Goal: Information Seeking & Learning: Learn about a topic

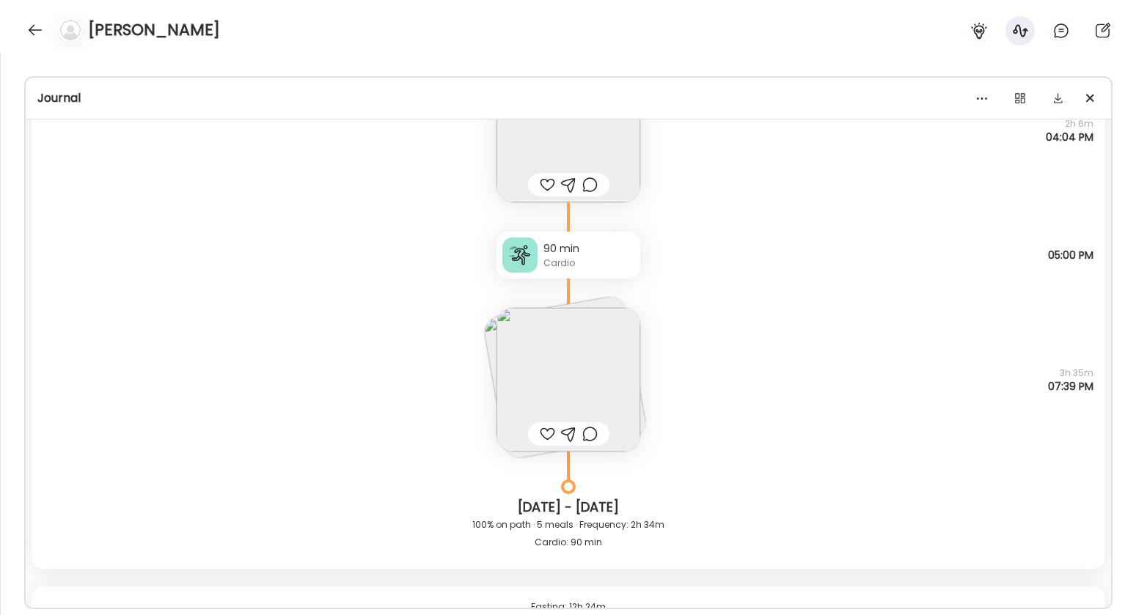
scroll to position [814, 0]
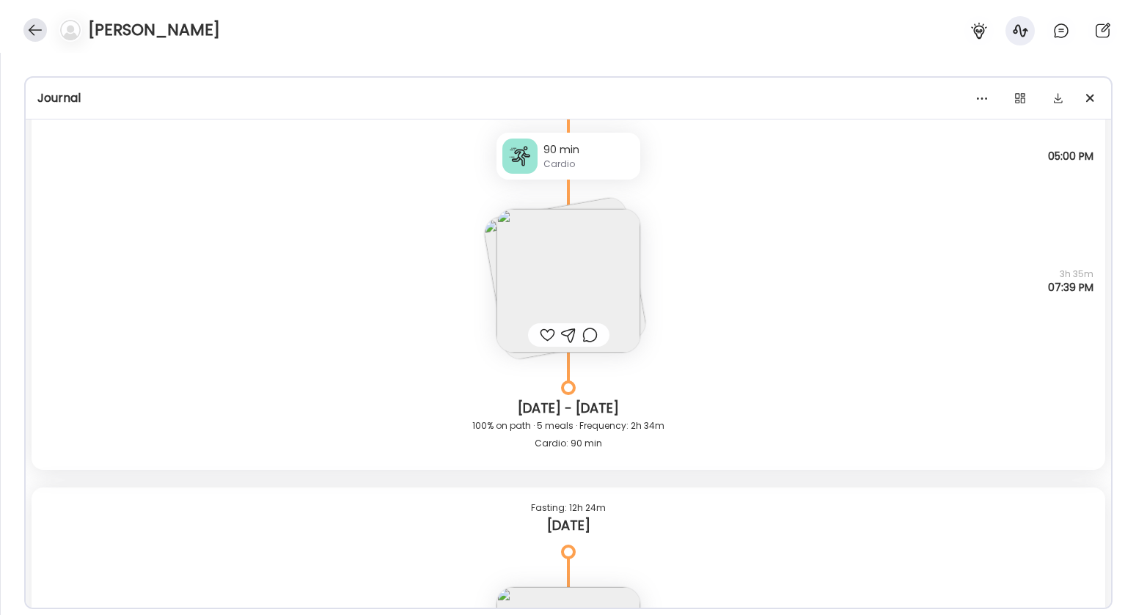
click at [36, 35] on div at bounding box center [34, 29] width 23 height 23
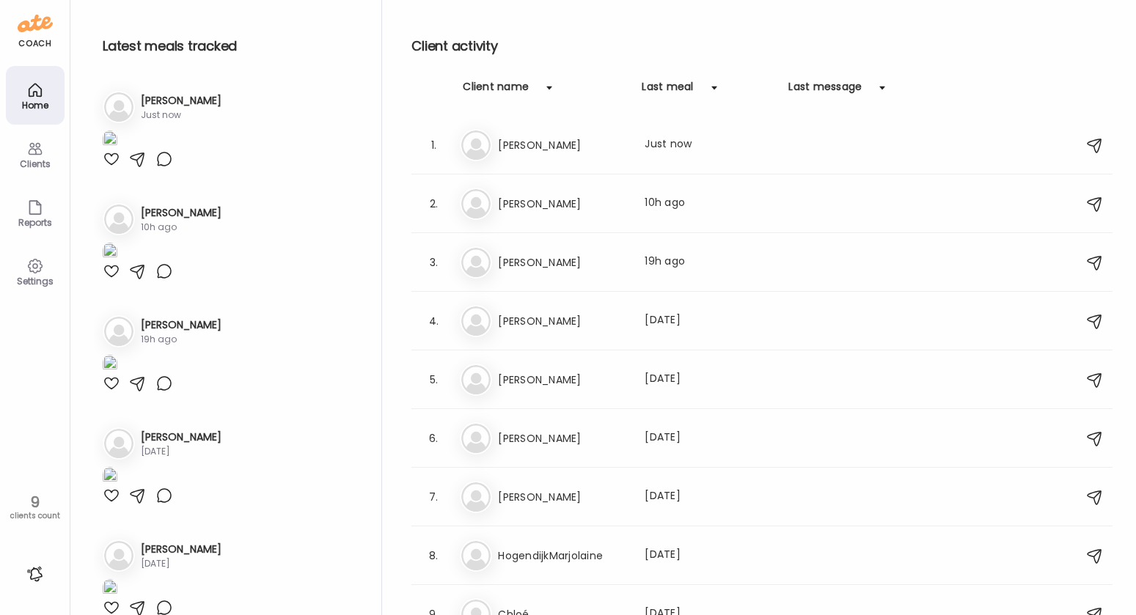
click at [559, 196] on h3 "[PERSON_NAME]" at bounding box center [562, 204] width 129 height 18
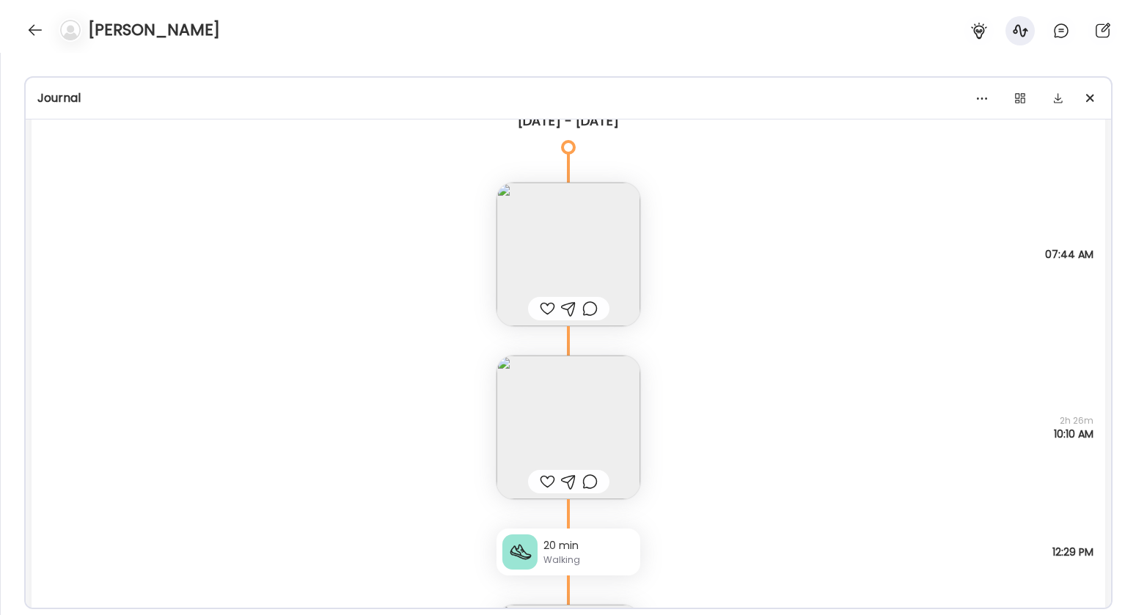
scroll to position [31430, 0]
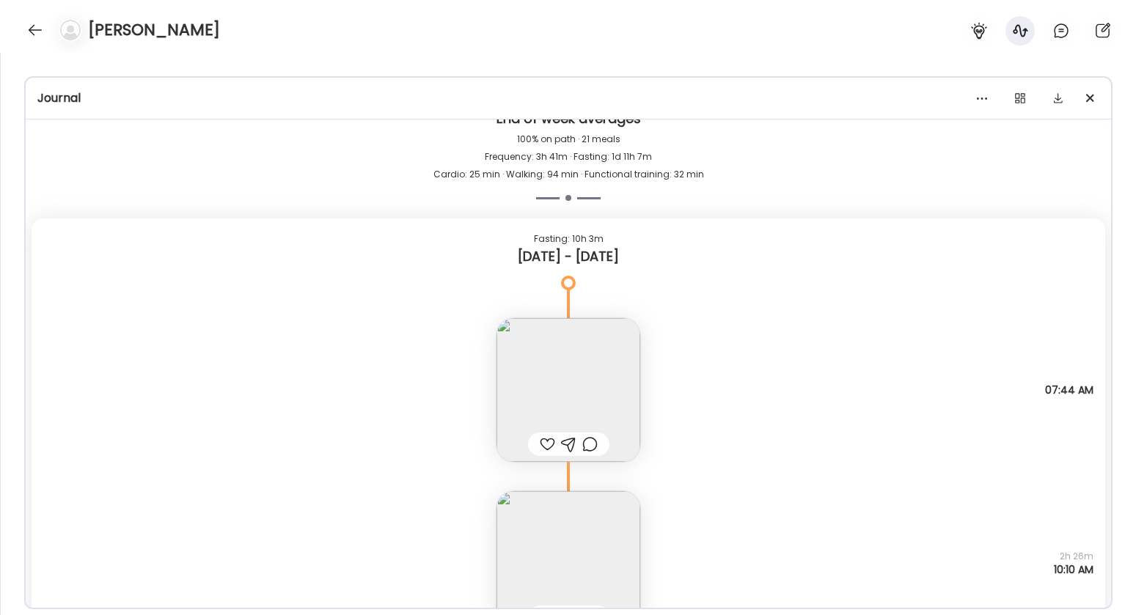
click at [590, 395] on img at bounding box center [569, 390] width 144 height 144
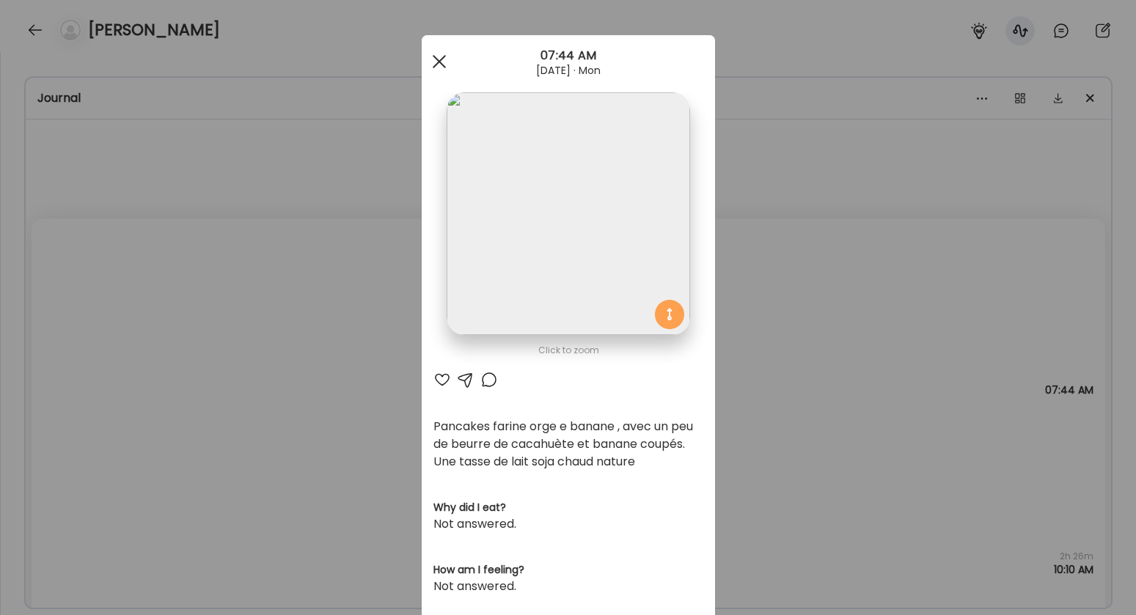
click at [436, 65] on span at bounding box center [438, 61] width 13 height 13
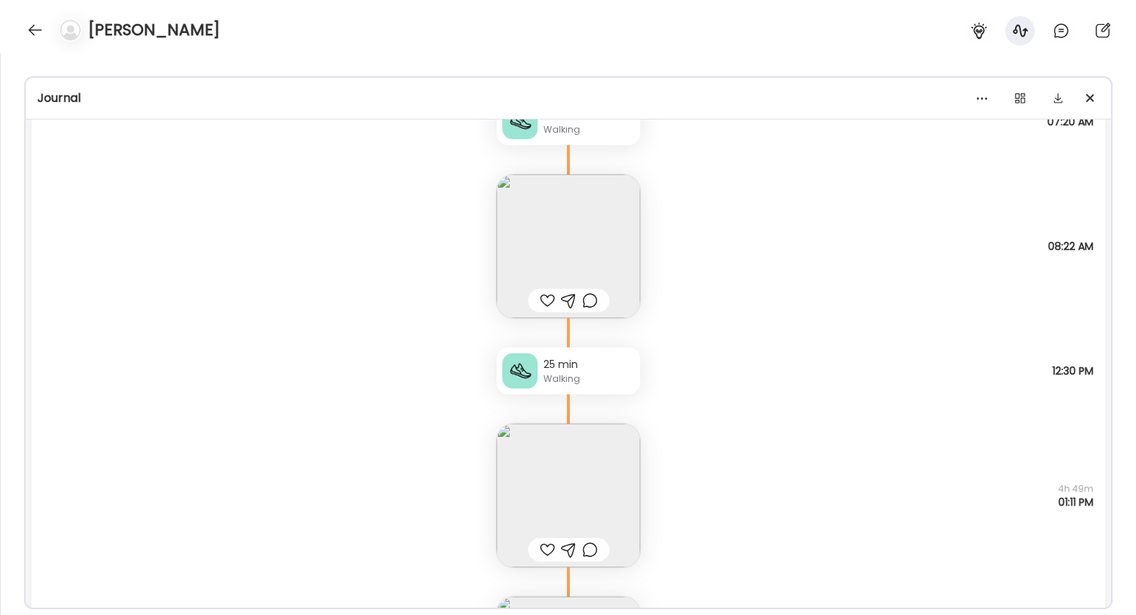
scroll to position [33491, 0]
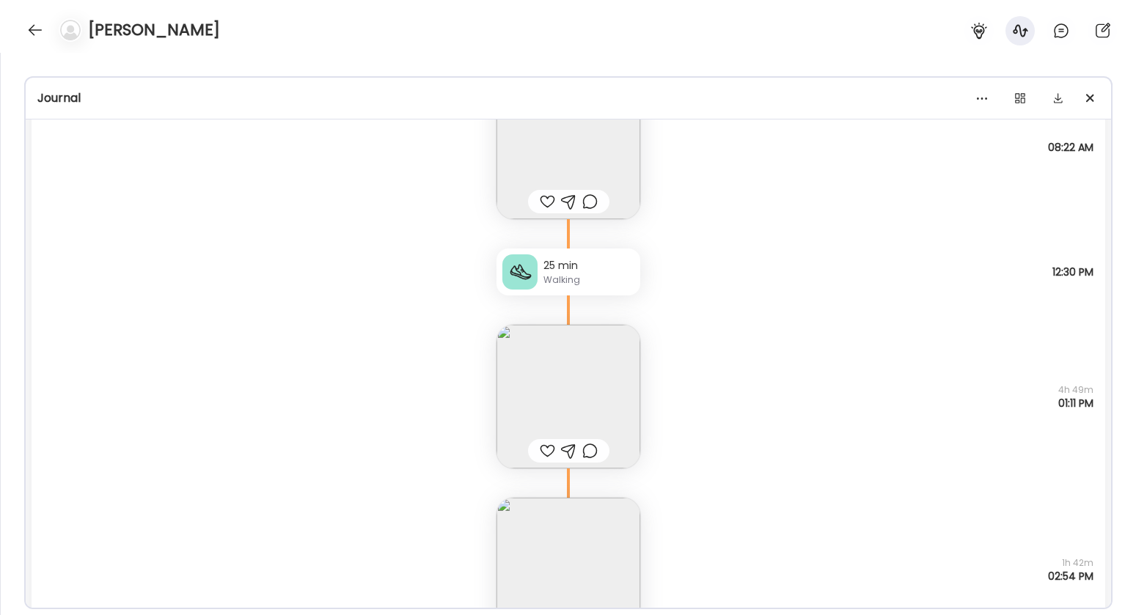
click at [582, 271] on div "25 min" at bounding box center [588, 265] width 91 height 15
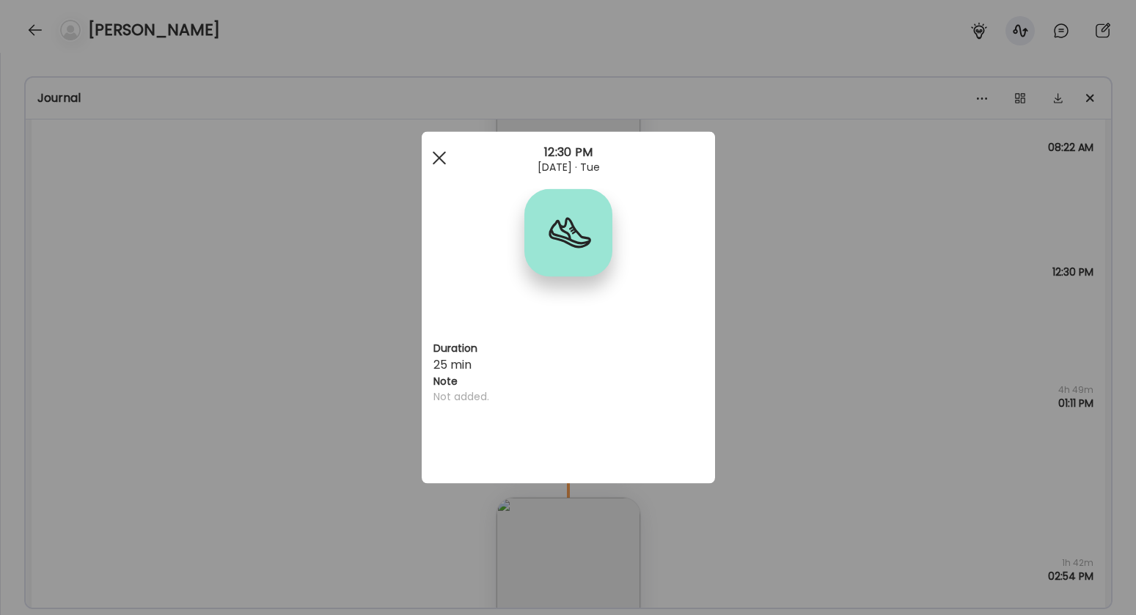
click at [435, 153] on div at bounding box center [439, 158] width 29 height 29
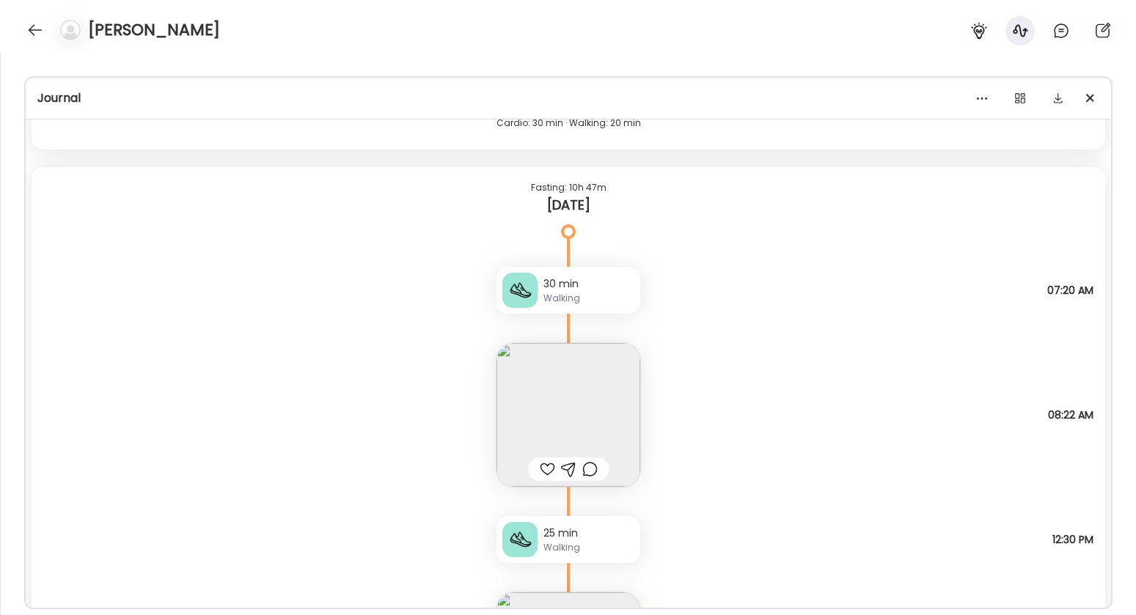
scroll to position [33264, 0]
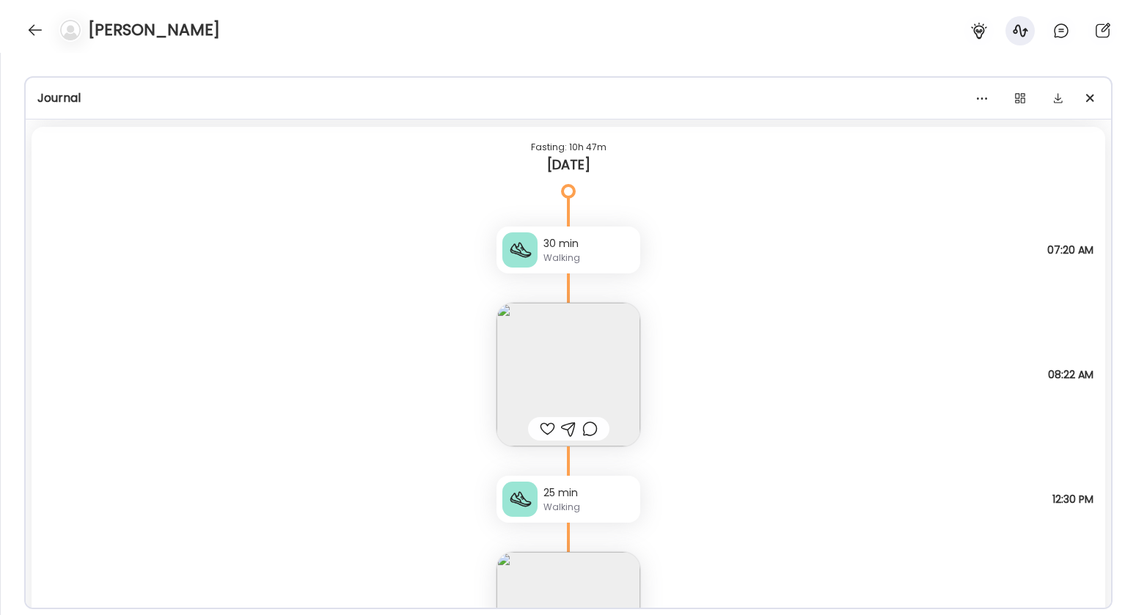
click at [601, 266] on div "30 min Walking" at bounding box center [569, 250] width 144 height 47
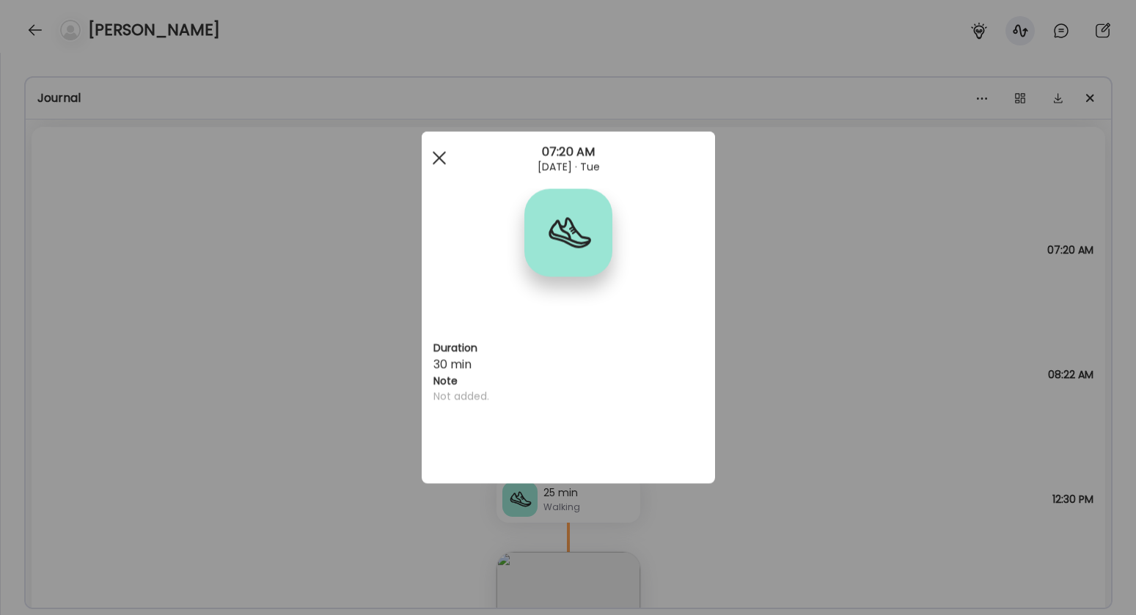
click at [439, 153] on div at bounding box center [439, 158] width 29 height 29
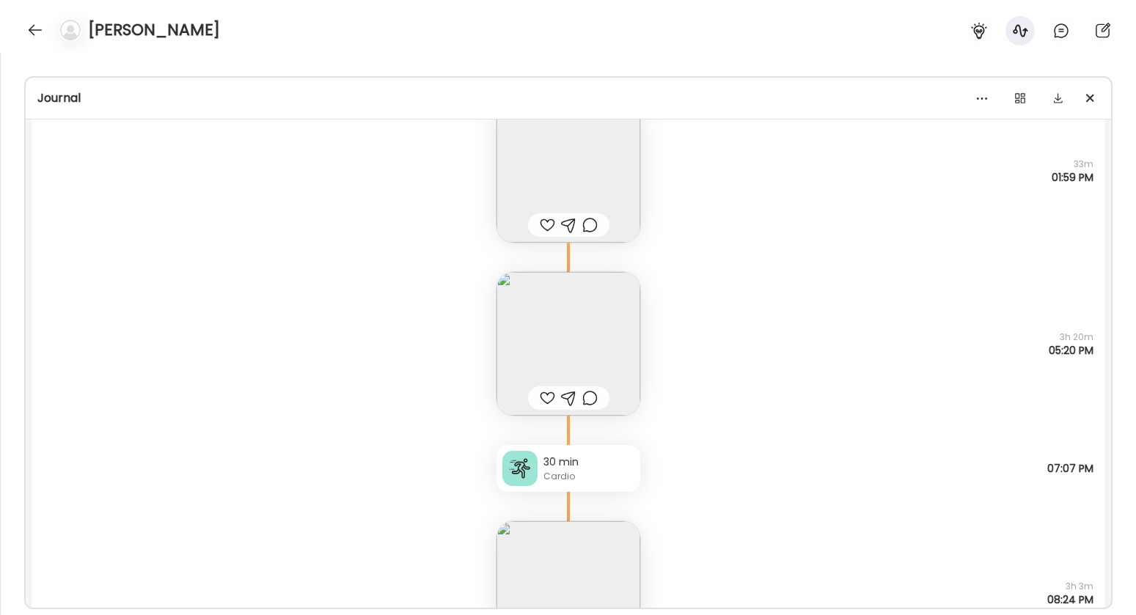
scroll to position [32351, 0]
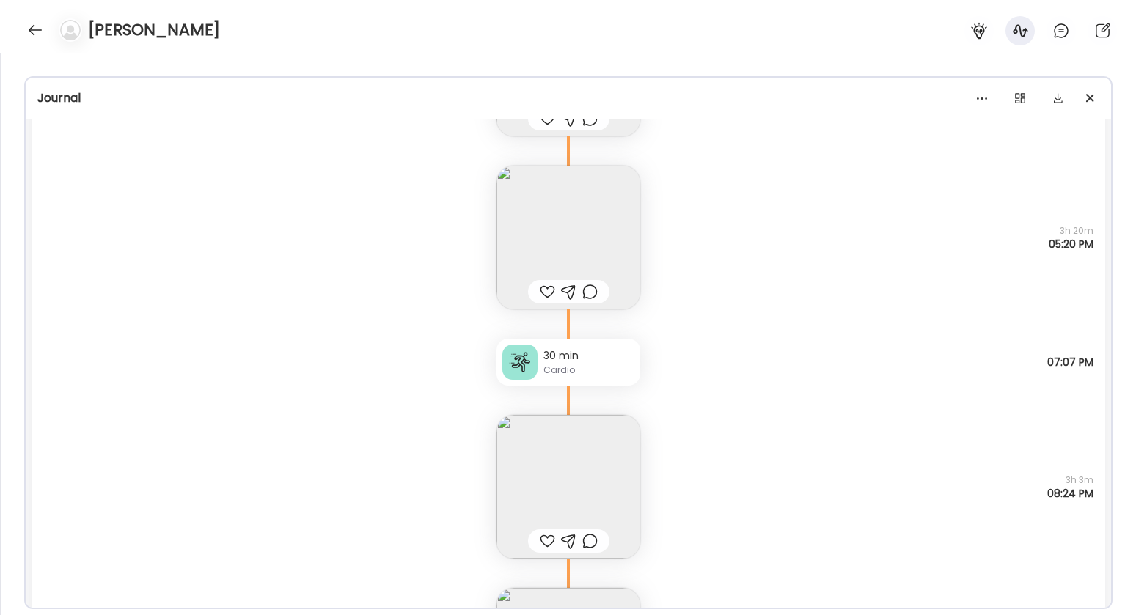
click at [600, 375] on div "Cardio" at bounding box center [588, 370] width 91 height 13
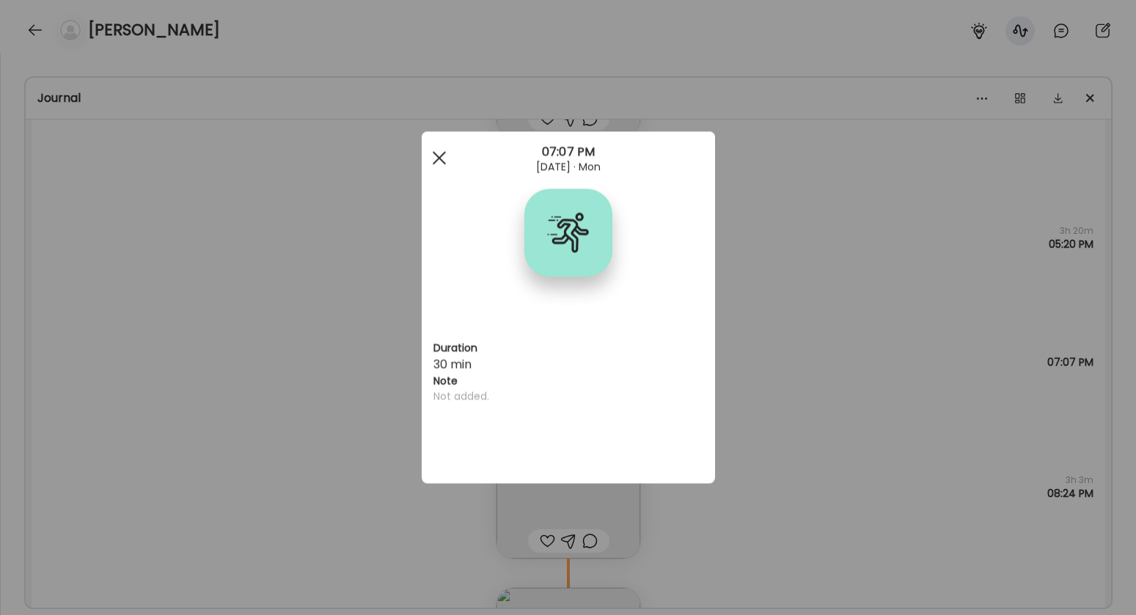
click at [442, 163] on div at bounding box center [439, 158] width 29 height 29
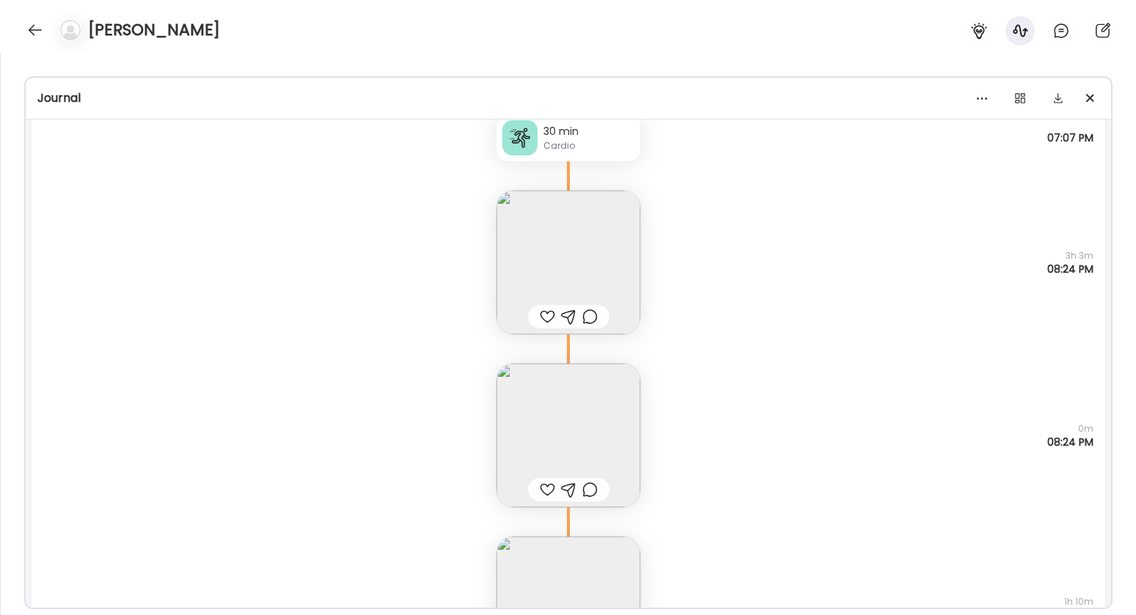
scroll to position [32574, 0]
click at [591, 274] on img at bounding box center [569, 263] width 144 height 144
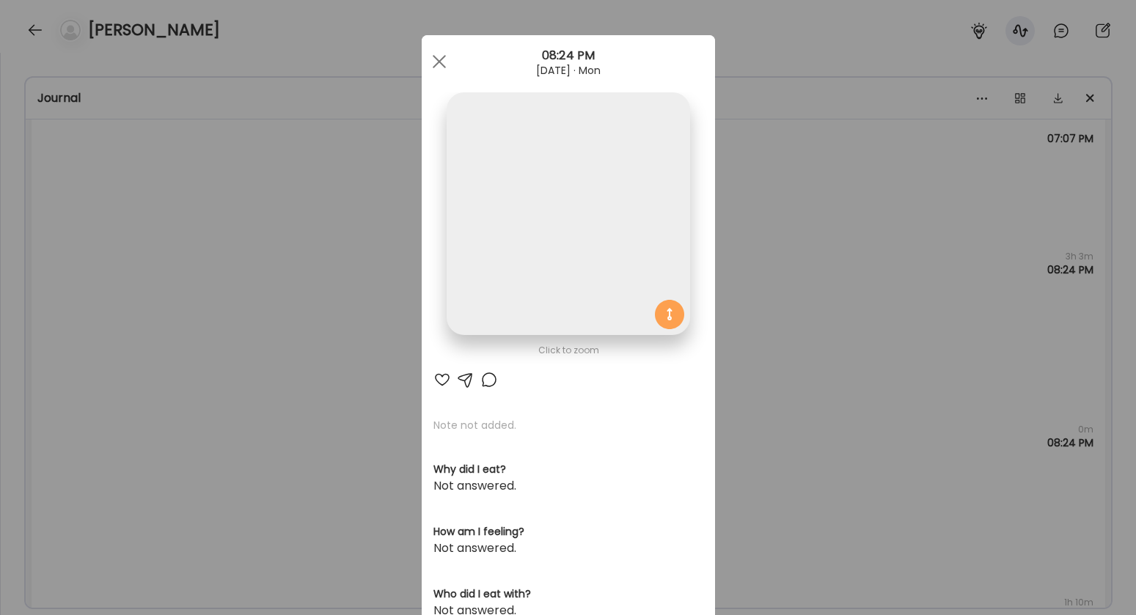
click at [565, 194] on img at bounding box center [568, 213] width 243 height 243
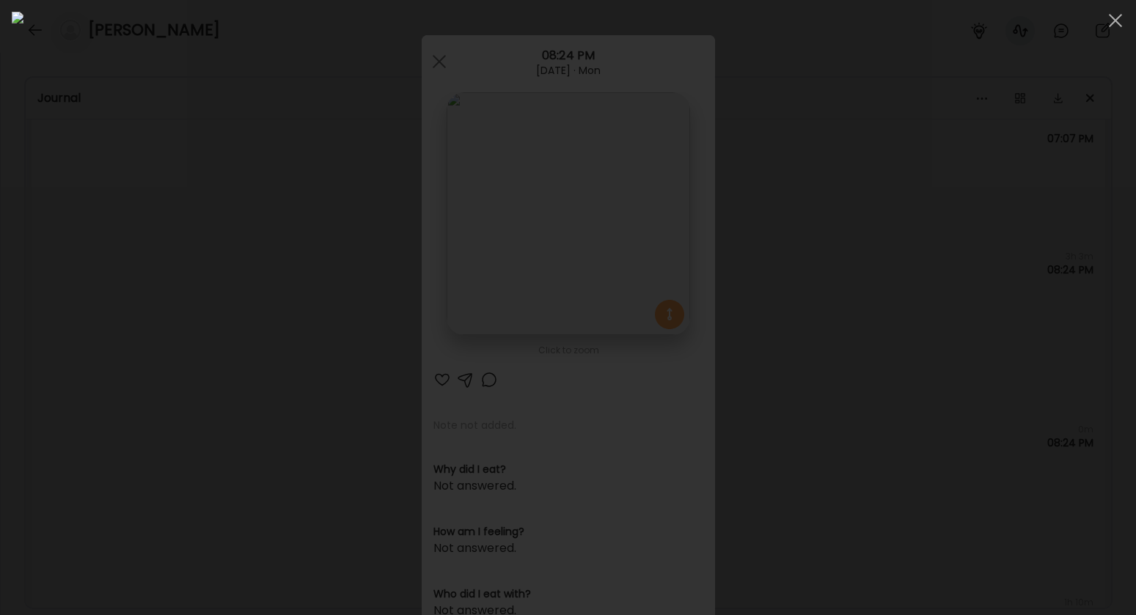
click at [1112, 23] on div at bounding box center [1115, 20] width 29 height 29
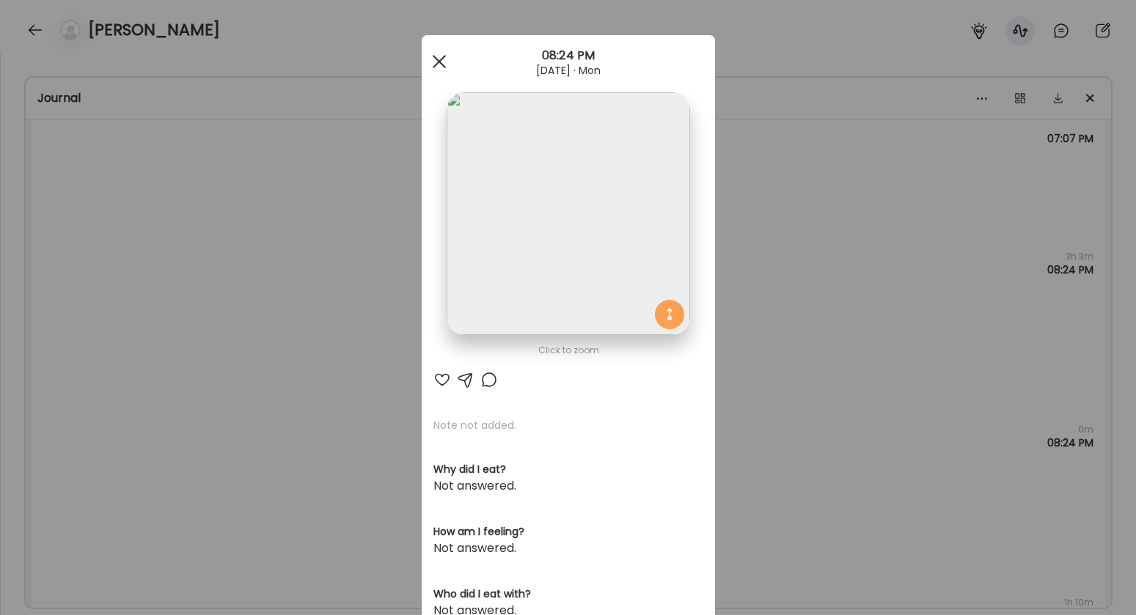
click at [433, 67] on div at bounding box center [439, 61] width 29 height 29
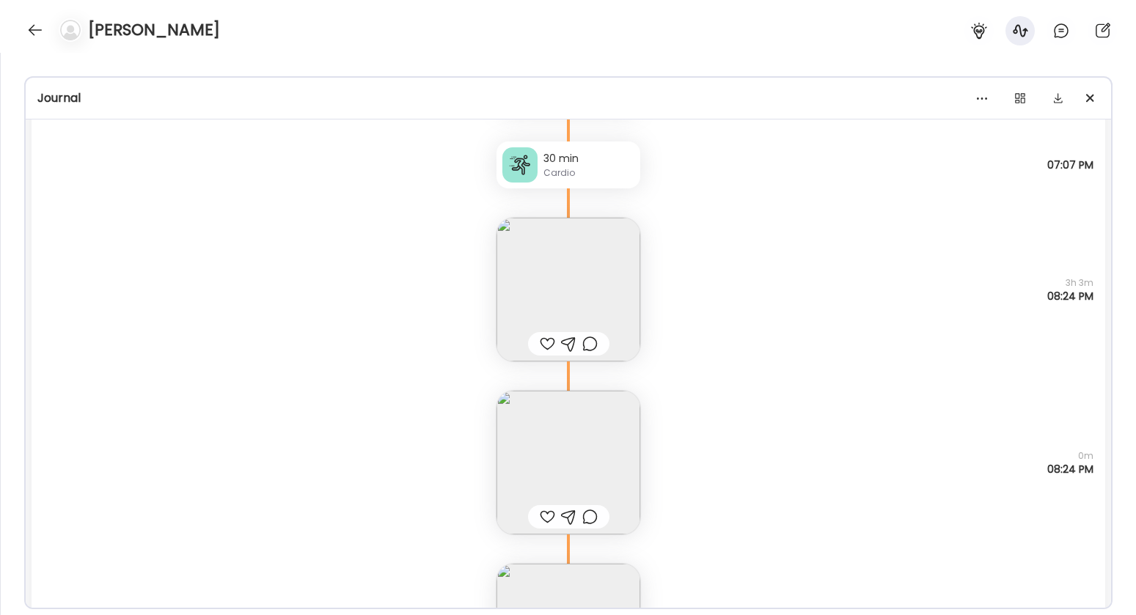
scroll to position [32538, 0]
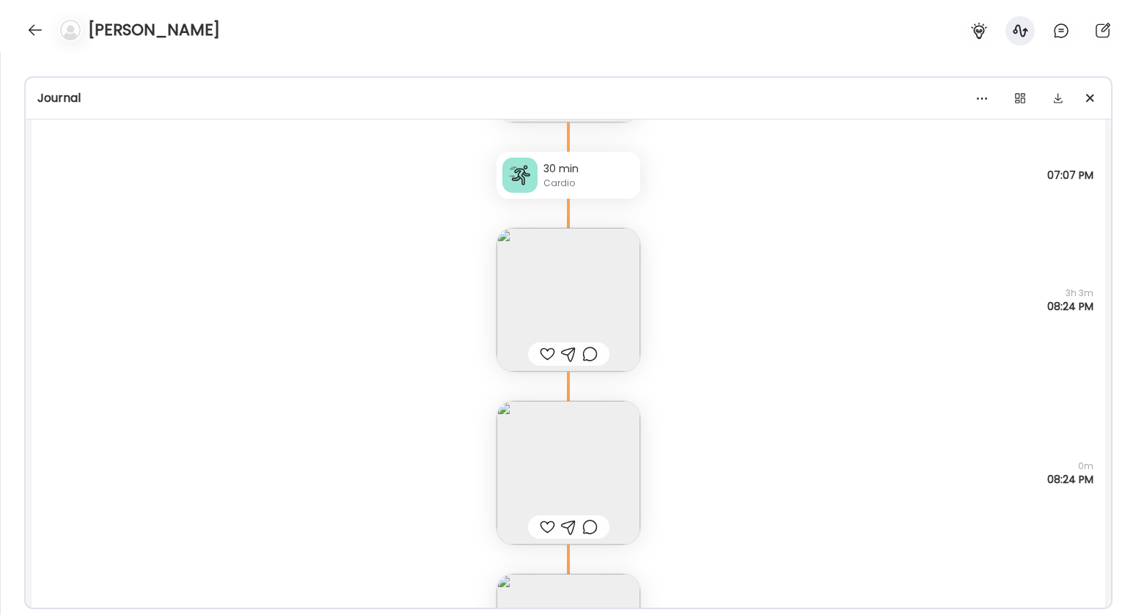
click at [604, 461] on img at bounding box center [569, 473] width 144 height 144
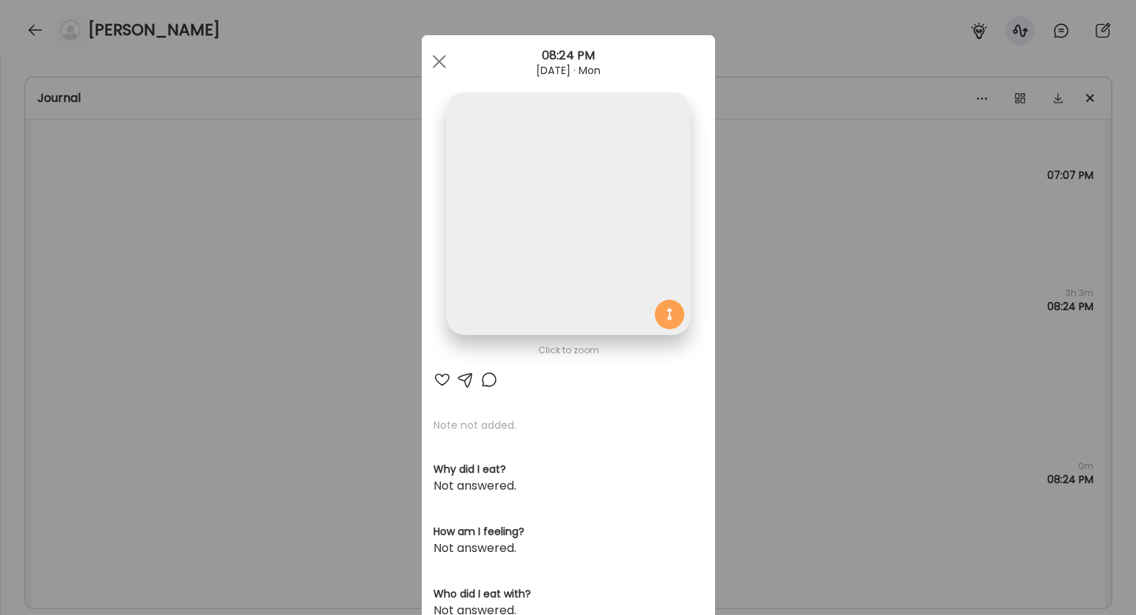
click at [578, 287] on img at bounding box center [568, 213] width 243 height 243
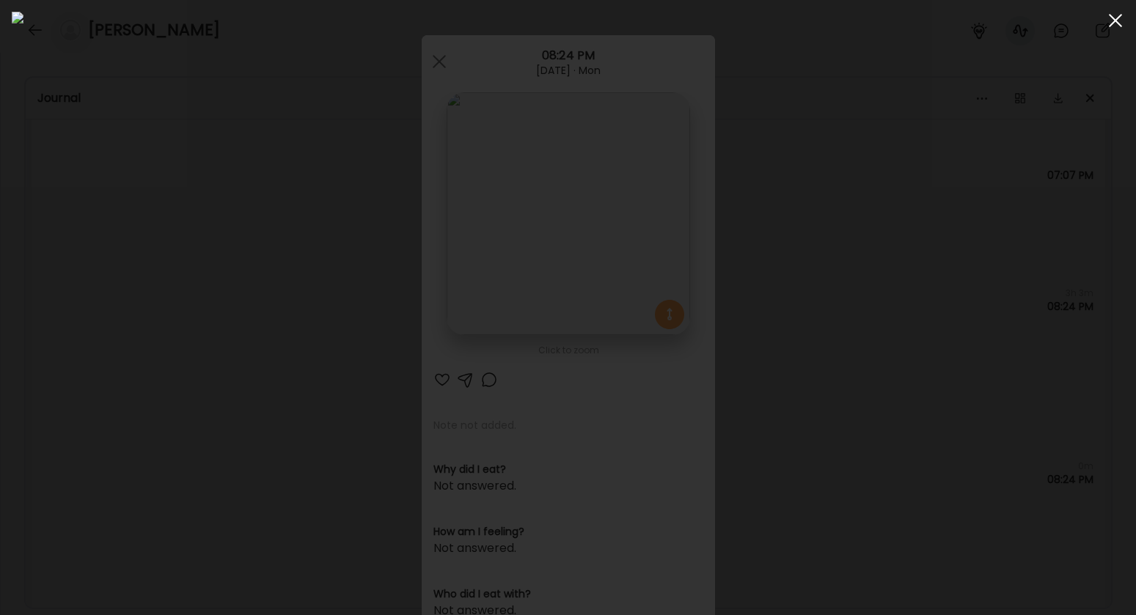
click at [1112, 19] on div at bounding box center [1115, 20] width 29 height 29
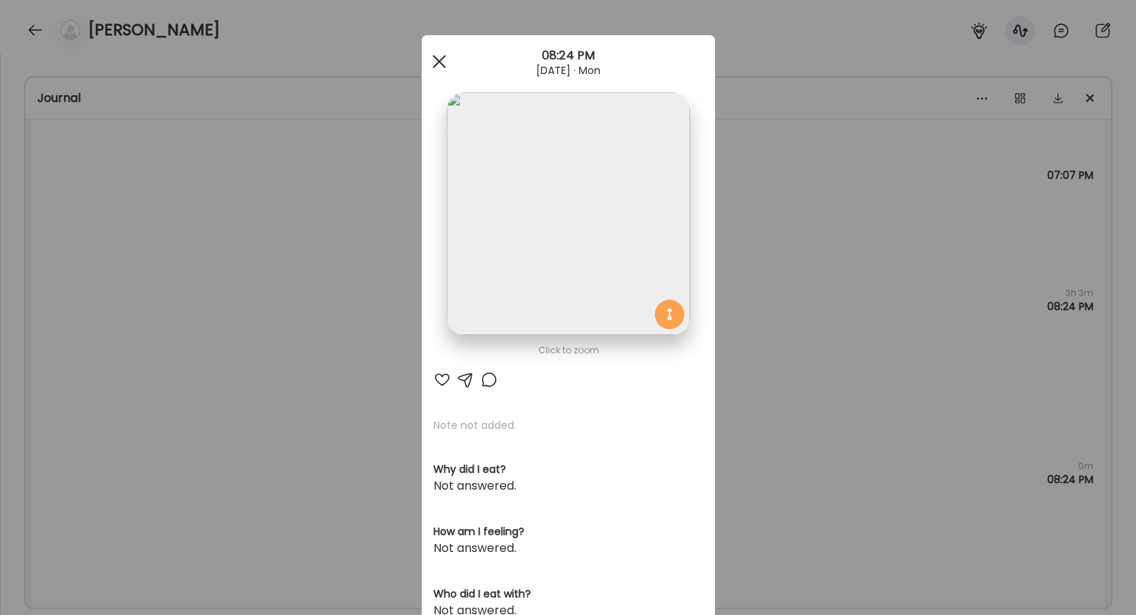
click at [438, 59] on div at bounding box center [439, 61] width 29 height 29
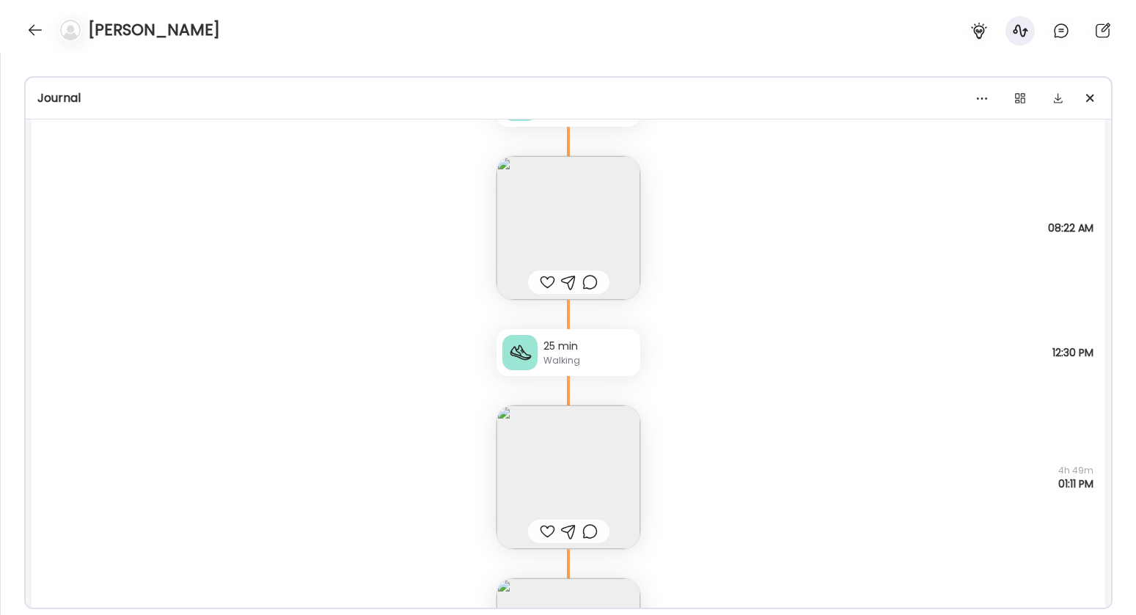
scroll to position [33517, 0]
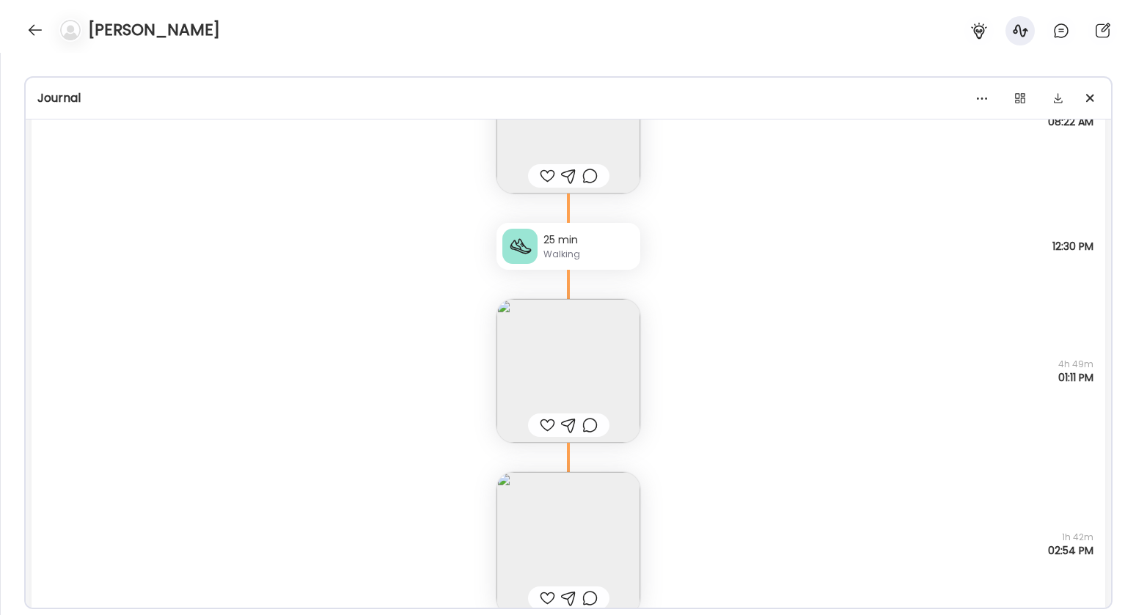
click at [593, 328] on img at bounding box center [569, 371] width 144 height 144
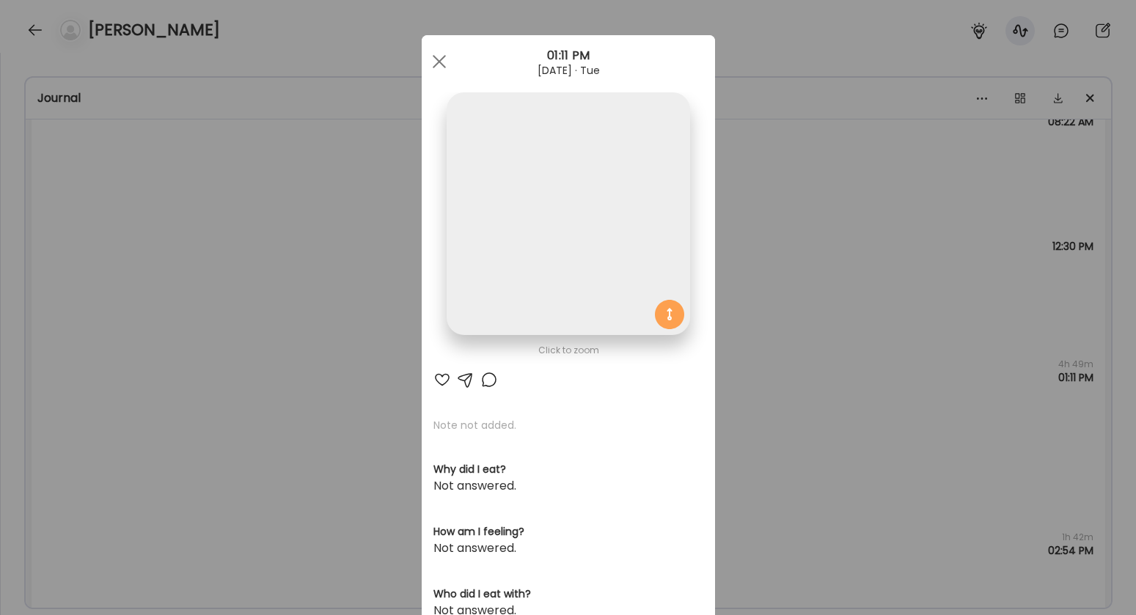
click at [510, 251] on img at bounding box center [568, 213] width 243 height 243
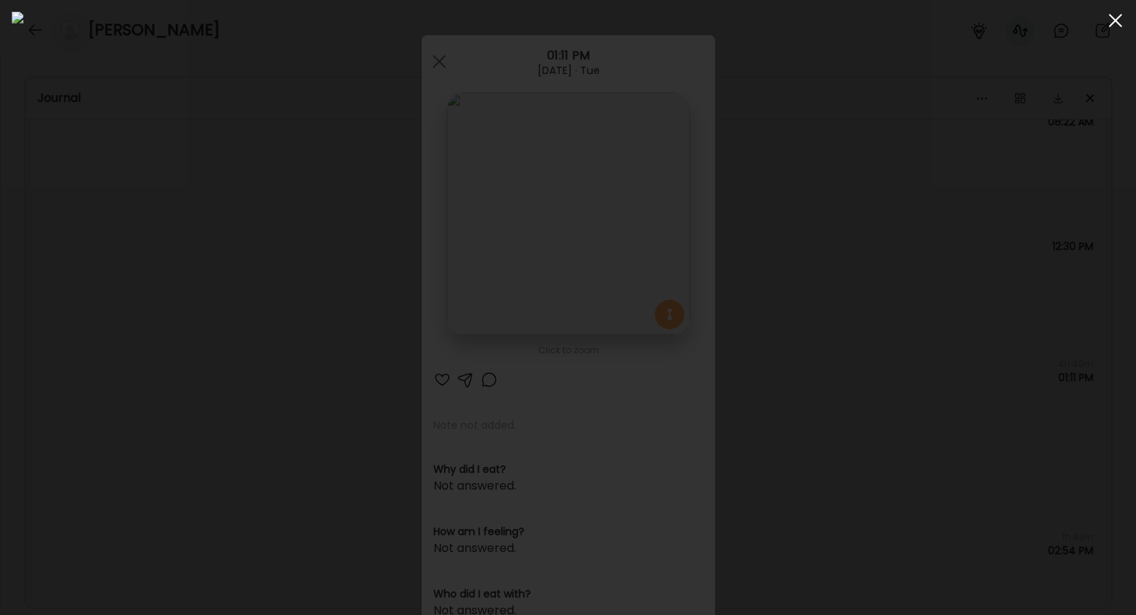
click at [1115, 19] on span at bounding box center [1115, 20] width 13 height 13
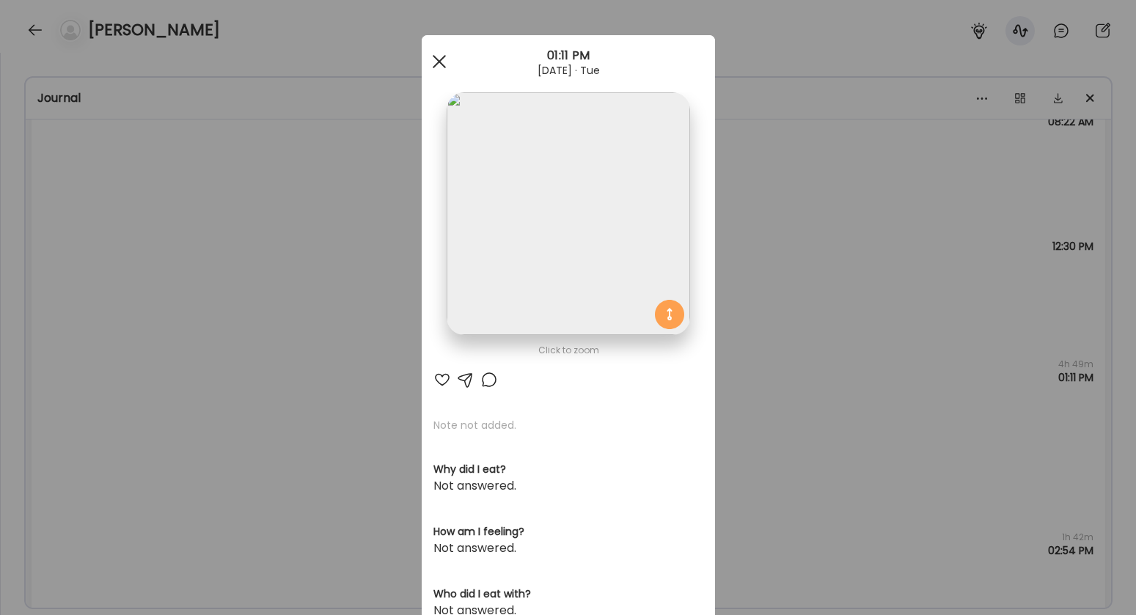
click at [439, 61] on div at bounding box center [439, 61] width 29 height 29
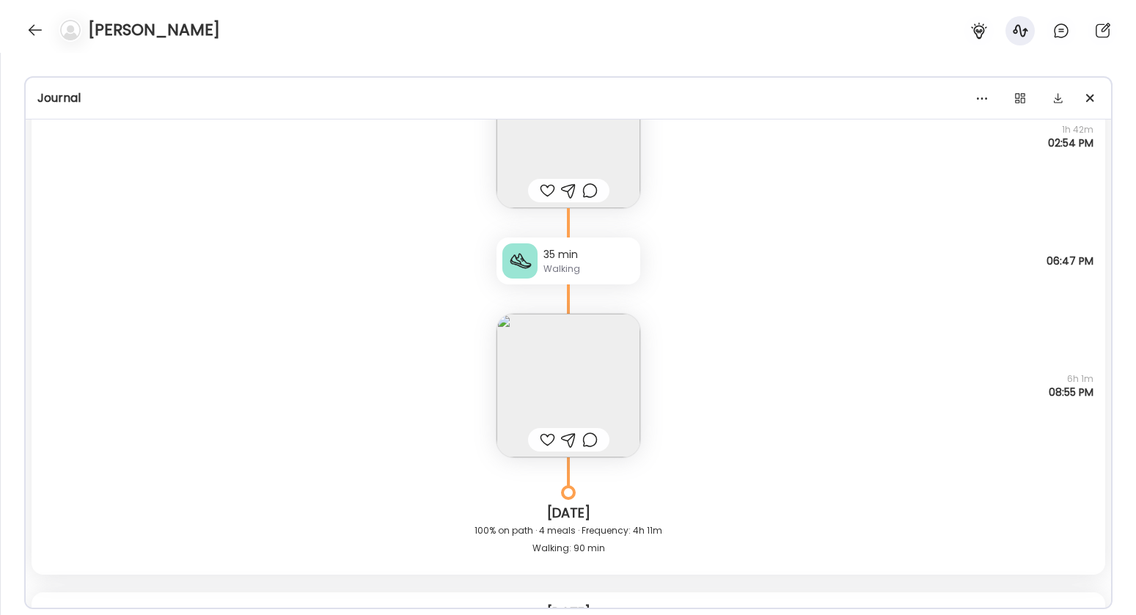
scroll to position [33924, 0]
click at [546, 375] on img at bounding box center [569, 387] width 144 height 144
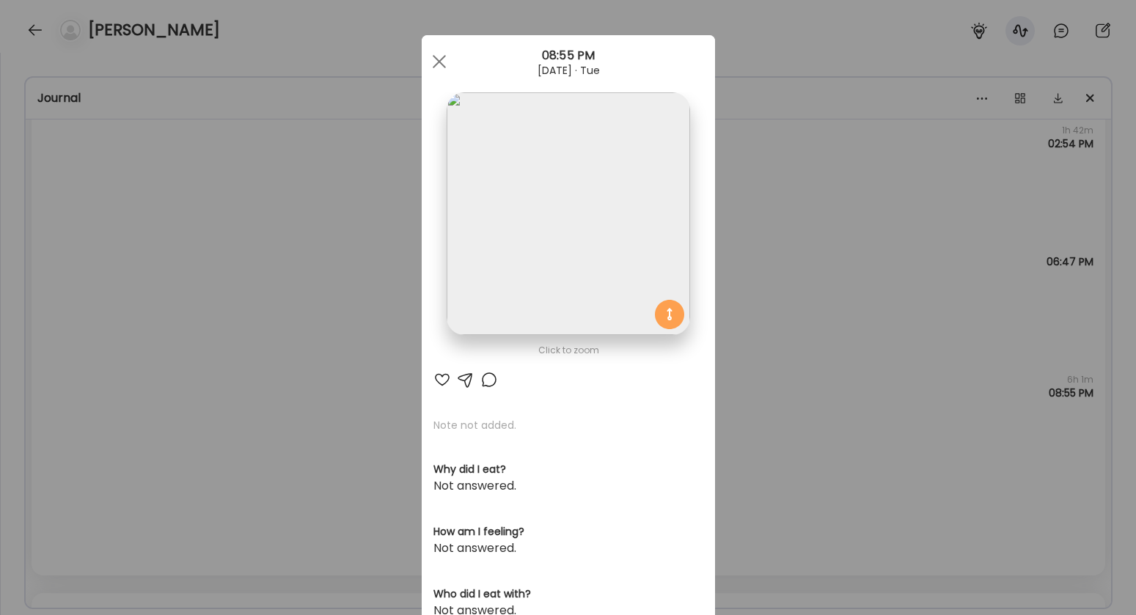
click at [505, 280] on img at bounding box center [568, 213] width 243 height 243
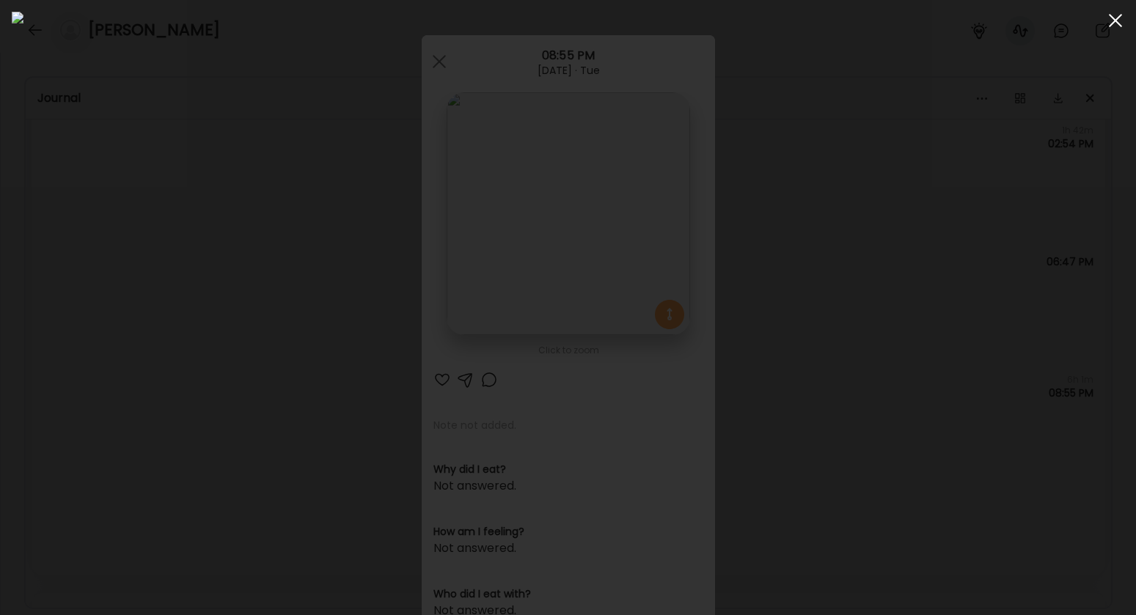
click at [1113, 21] on div at bounding box center [1115, 20] width 29 height 29
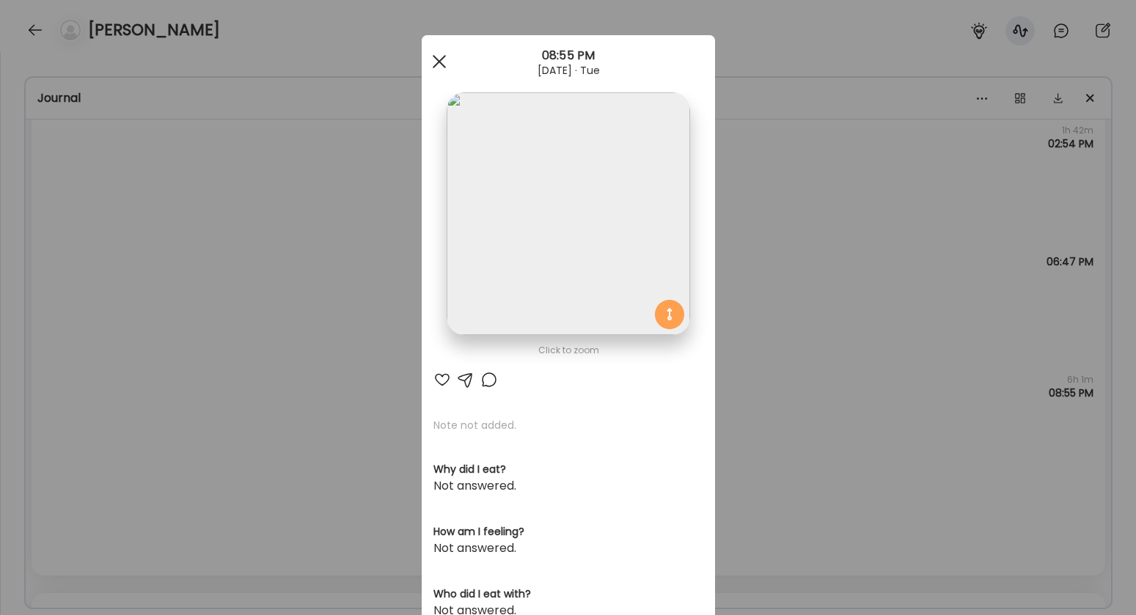
click at [447, 66] on div at bounding box center [439, 61] width 29 height 29
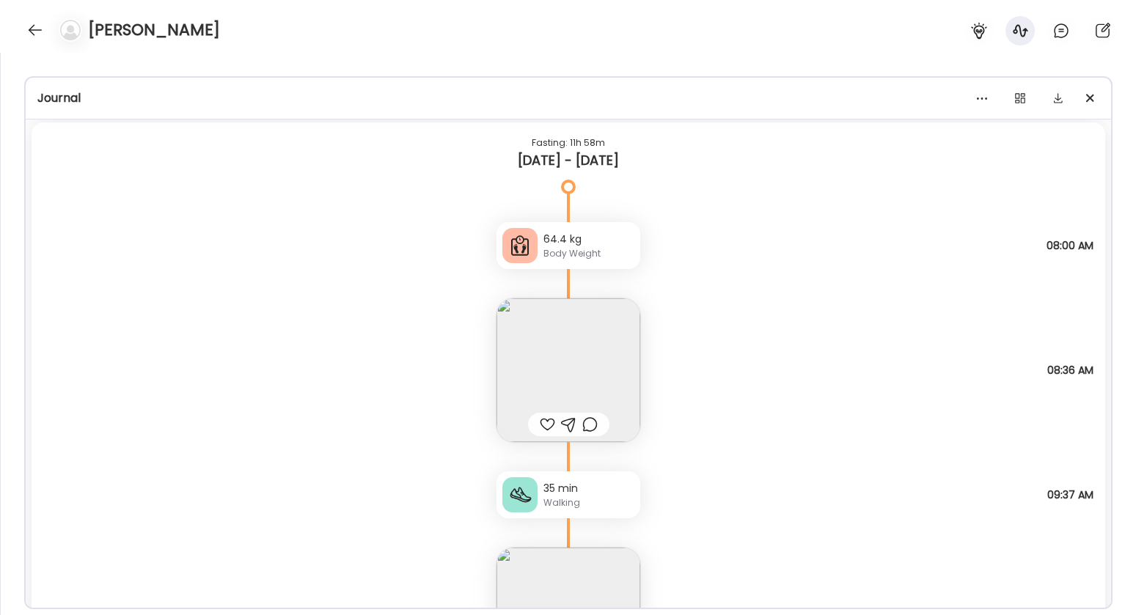
scroll to position [28225, 0]
click at [582, 383] on img at bounding box center [569, 368] width 144 height 144
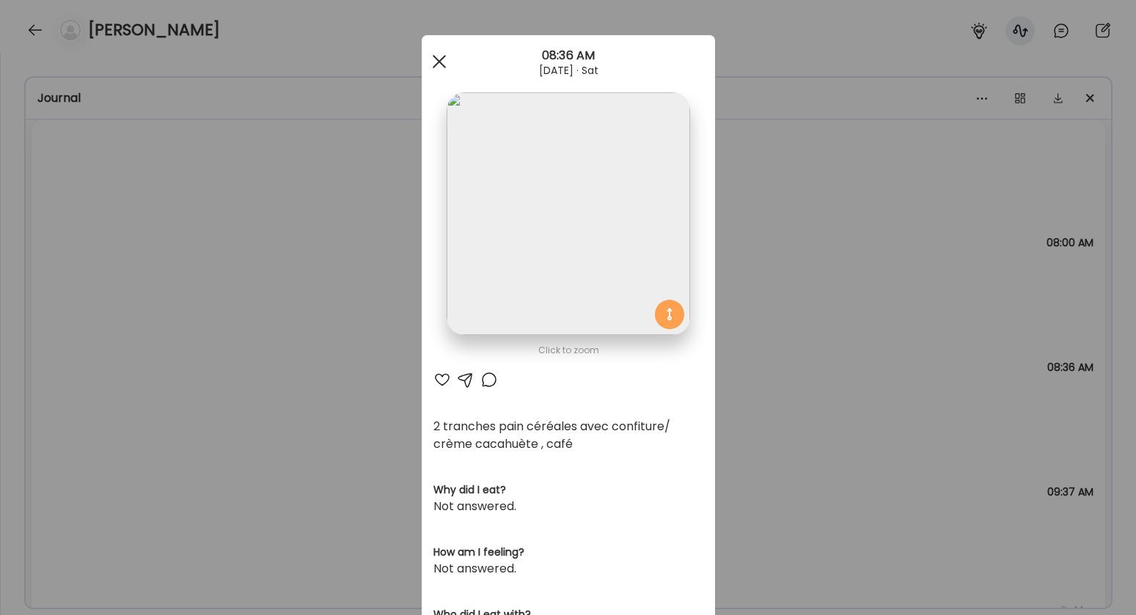
click at [439, 67] on span at bounding box center [438, 61] width 13 height 13
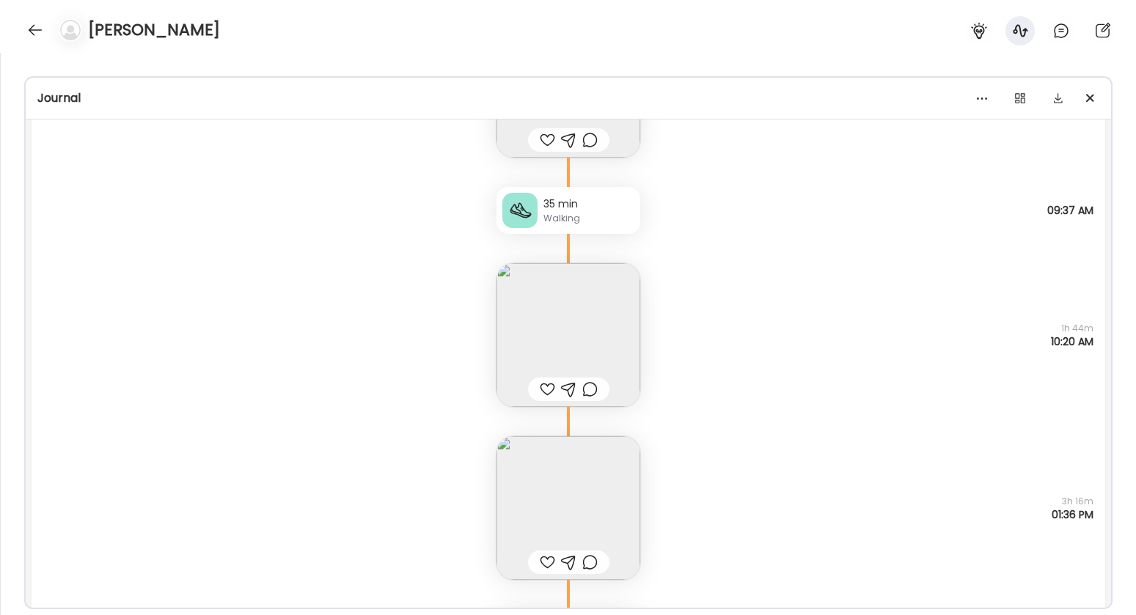
scroll to position [28577, 0]
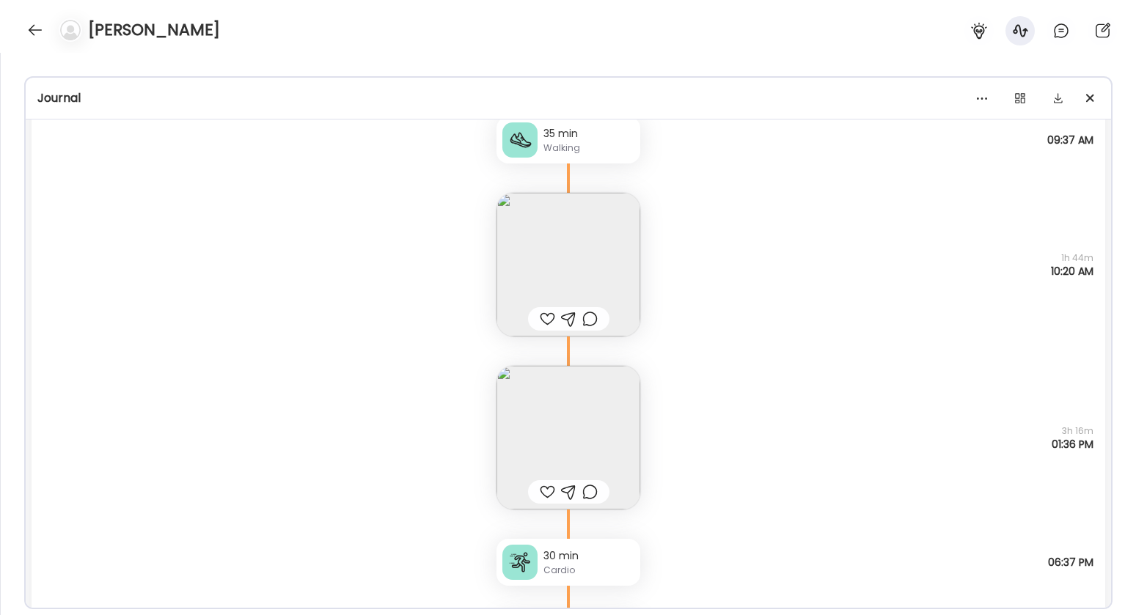
click at [561, 444] on img at bounding box center [569, 438] width 144 height 144
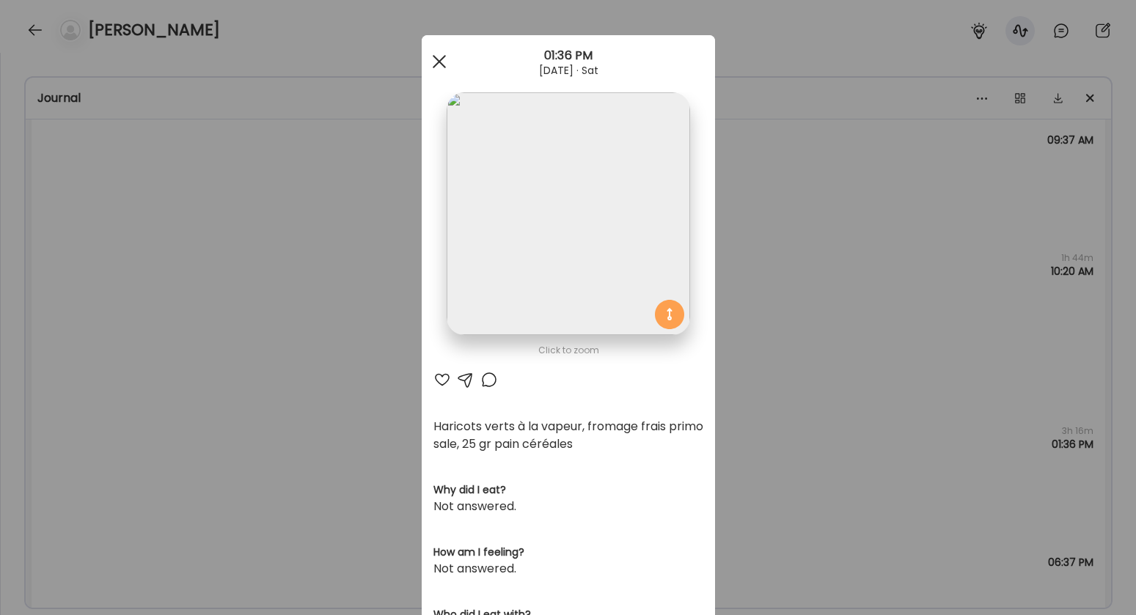
click at [433, 64] on div at bounding box center [439, 61] width 29 height 29
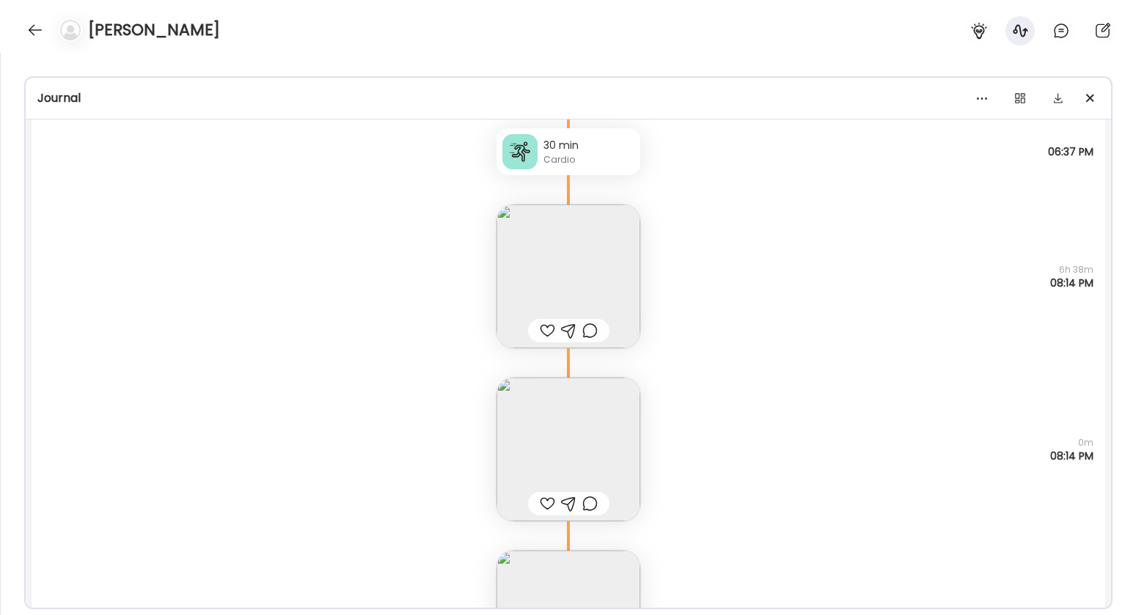
scroll to position [28999, 0]
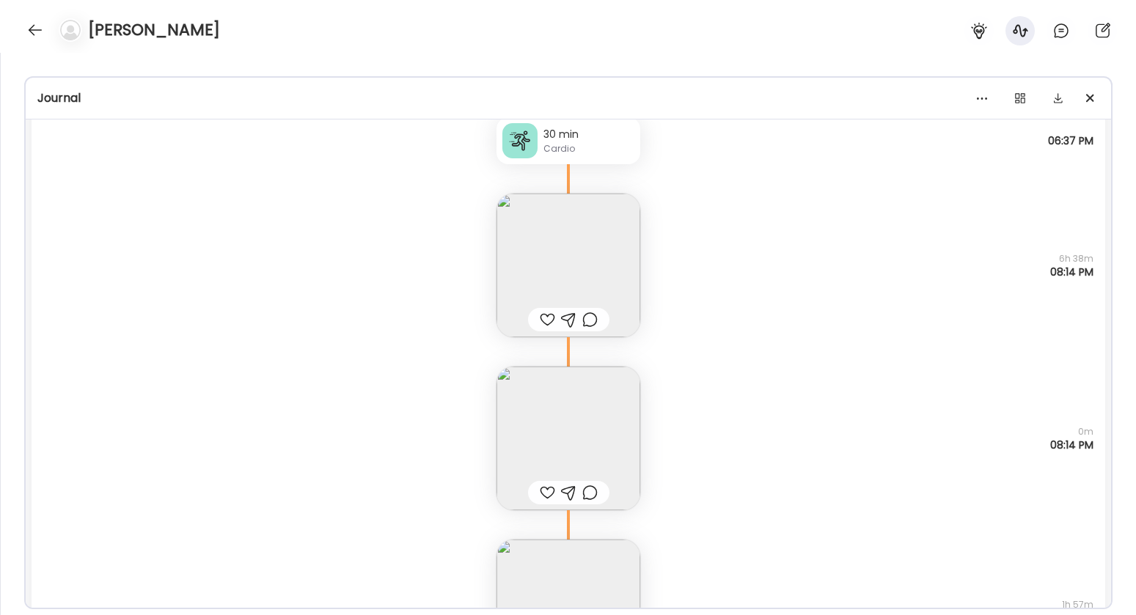
click at [585, 414] on img at bounding box center [569, 439] width 144 height 144
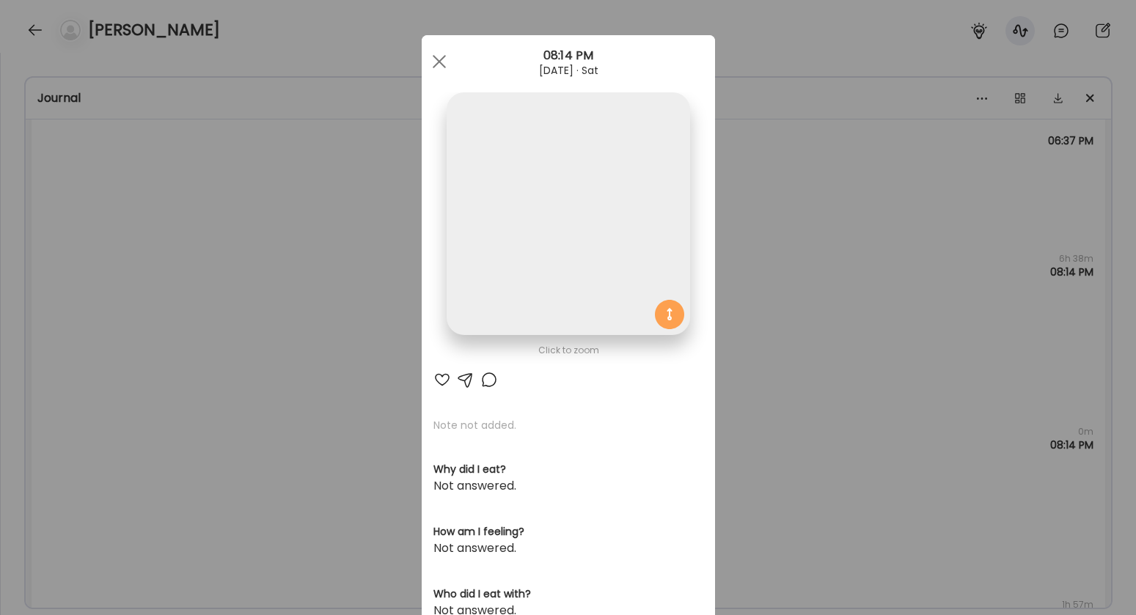
click at [544, 308] on img at bounding box center [568, 213] width 243 height 243
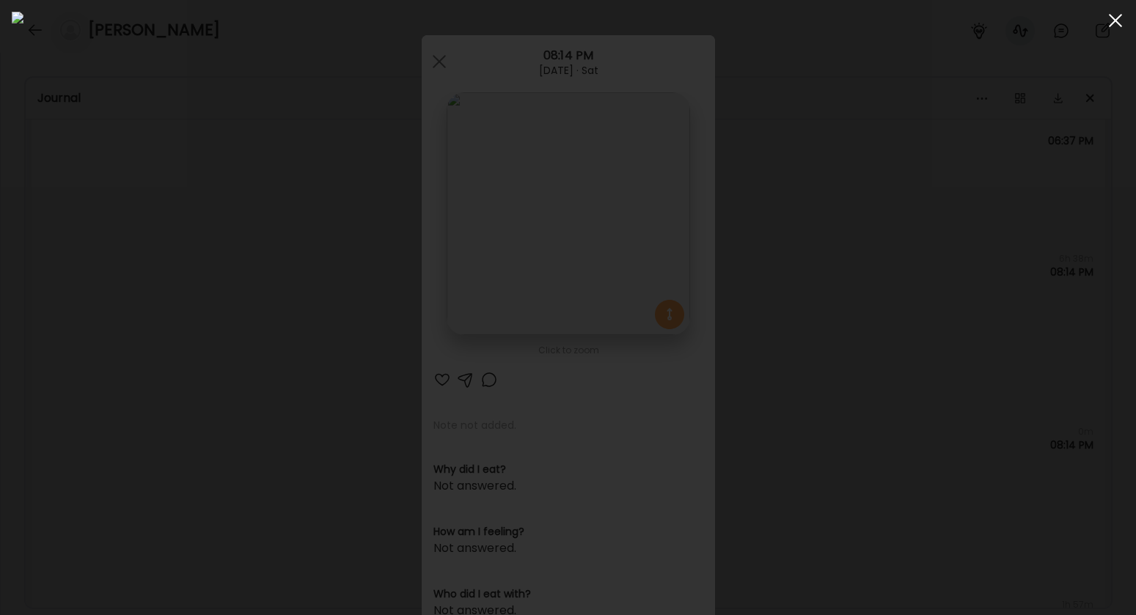
click at [1118, 22] on span at bounding box center [1115, 20] width 13 height 13
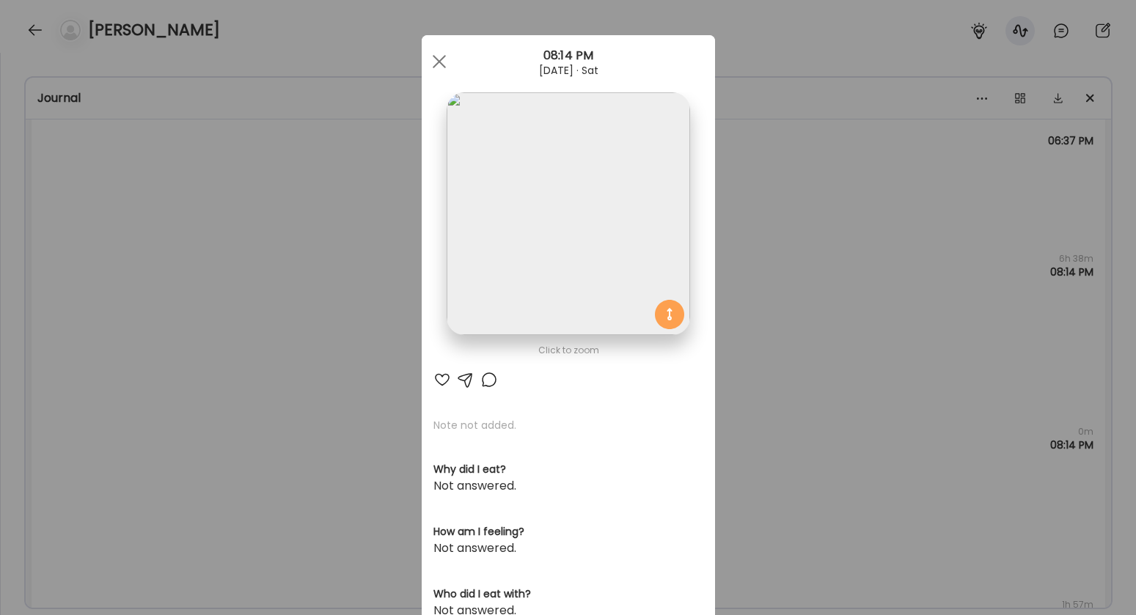
click at [430, 63] on div at bounding box center [439, 61] width 29 height 29
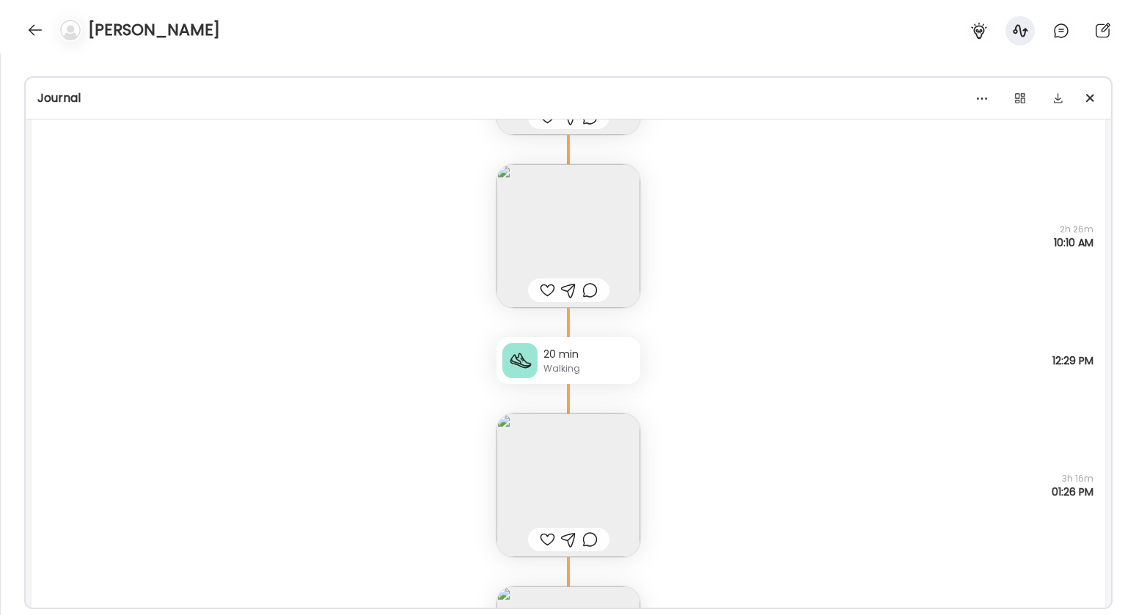
scroll to position [31929, 0]
